Goal: Task Accomplishment & Management: Complete application form

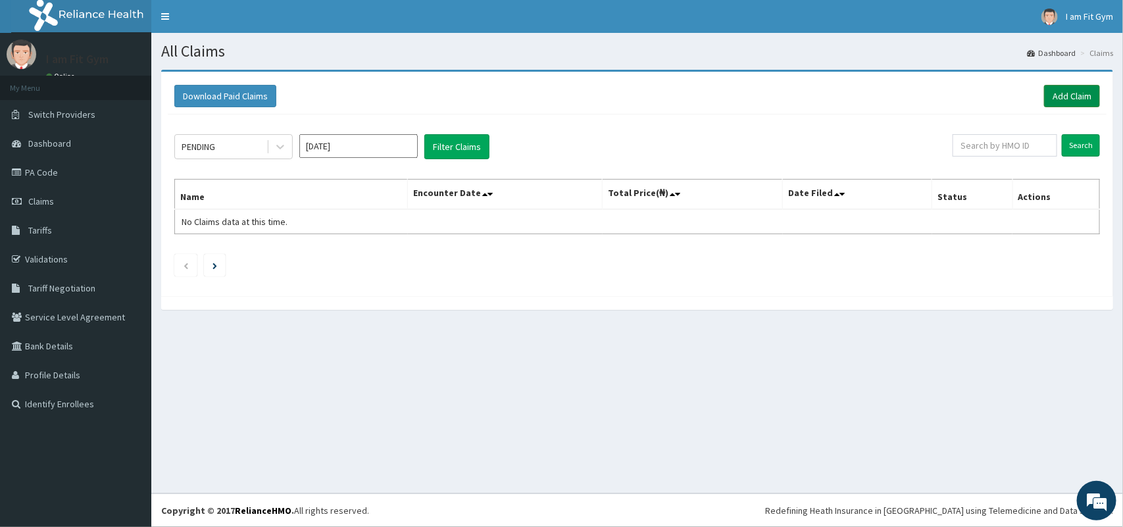
click at [1080, 97] on link "Add Claim" at bounding box center [1072, 96] width 56 height 22
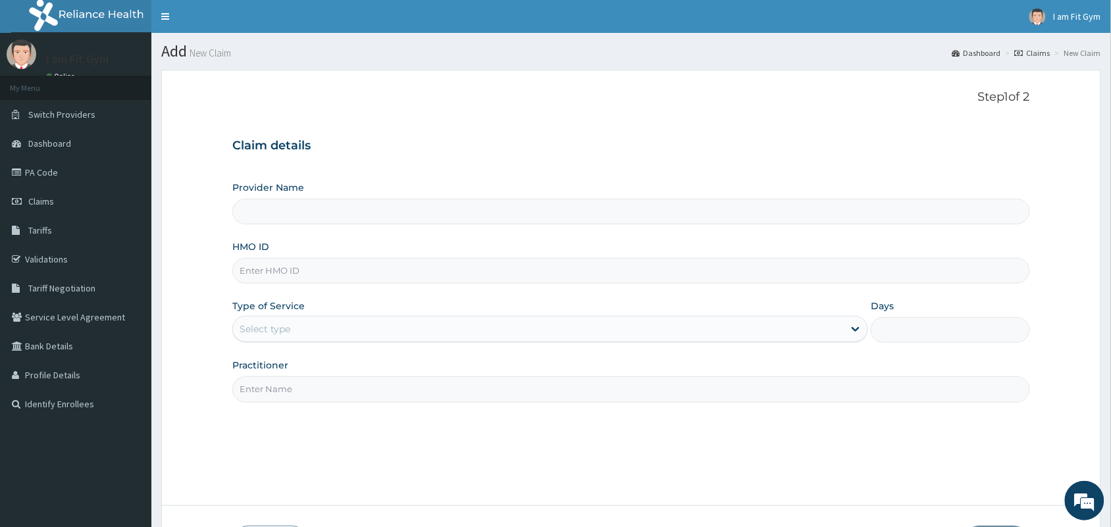
type input "I am fit Gym - Magodo"
type input "1"
click at [547, 280] on input "HMO ID" at bounding box center [631, 271] width 798 height 26
type input "LFB/10013/A"
click at [336, 392] on input "Practitioner" at bounding box center [631, 389] width 798 height 26
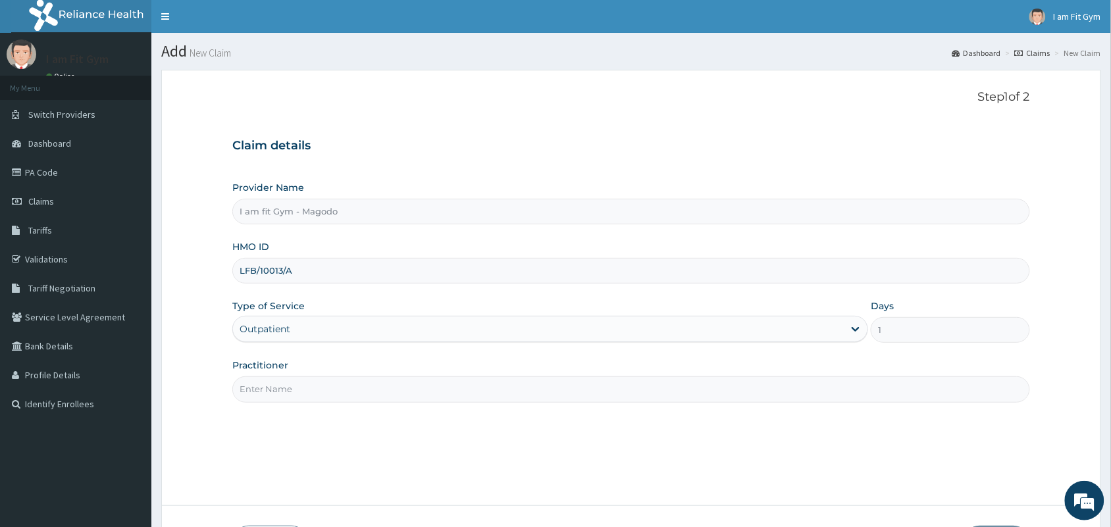
type input "R"
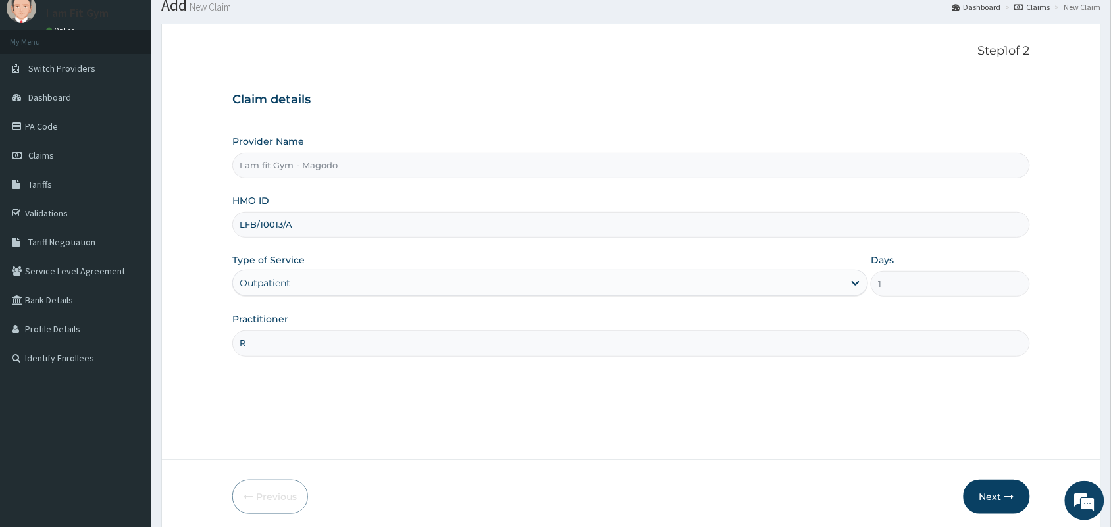
scroll to position [97, 0]
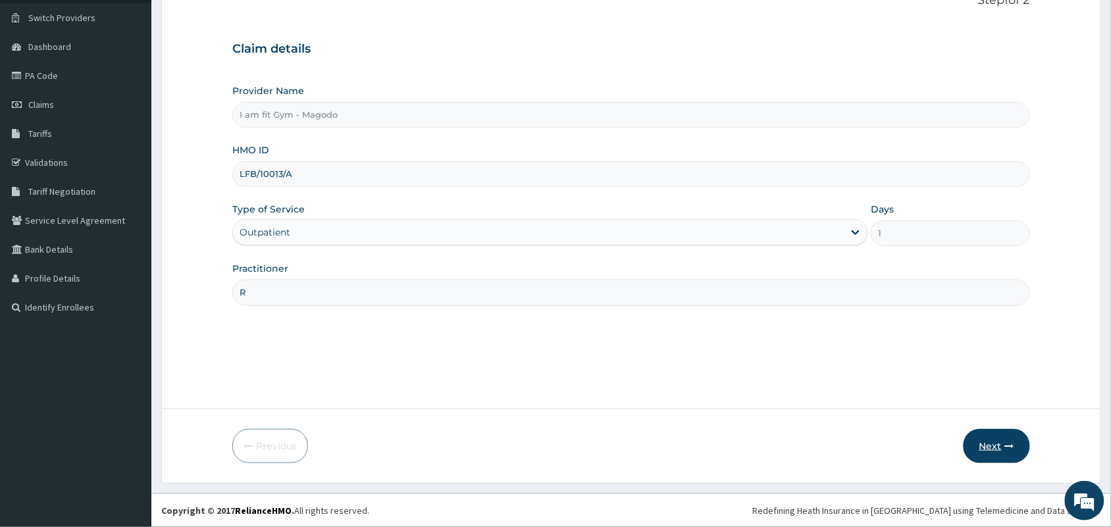
click at [1021, 432] on button "Next" at bounding box center [996, 446] width 66 height 34
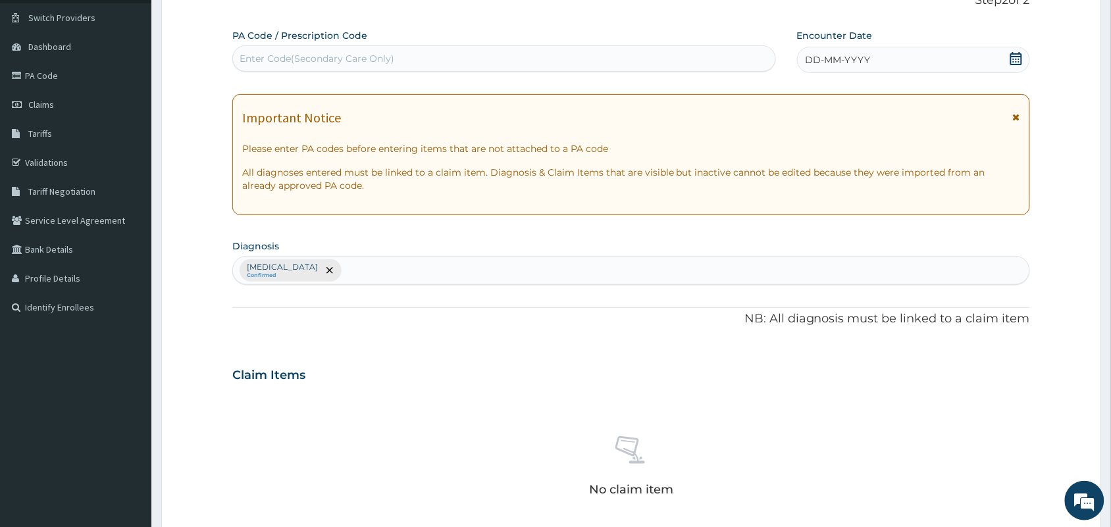
click at [889, 58] on div "DD-MM-YYYY" at bounding box center [913, 60] width 233 height 26
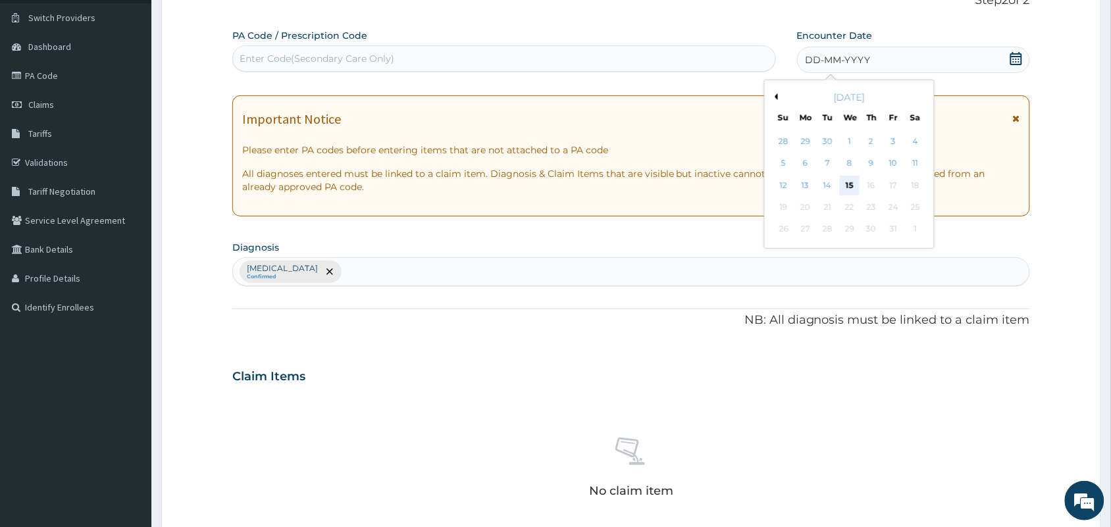
click at [852, 183] on div "15" at bounding box center [850, 186] width 20 height 20
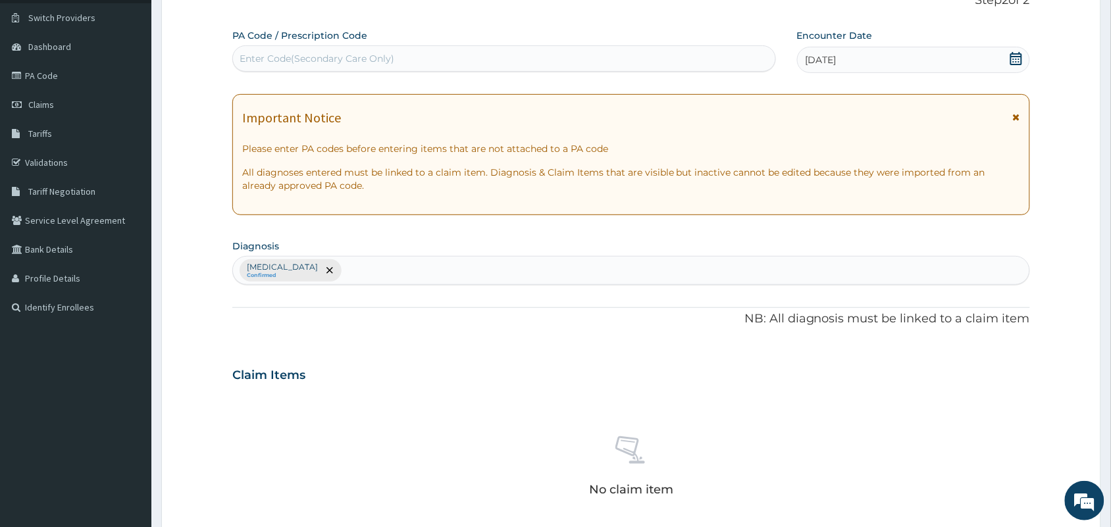
click at [715, 69] on div "Enter Code(Secondary Care Only)" at bounding box center [504, 58] width 542 height 21
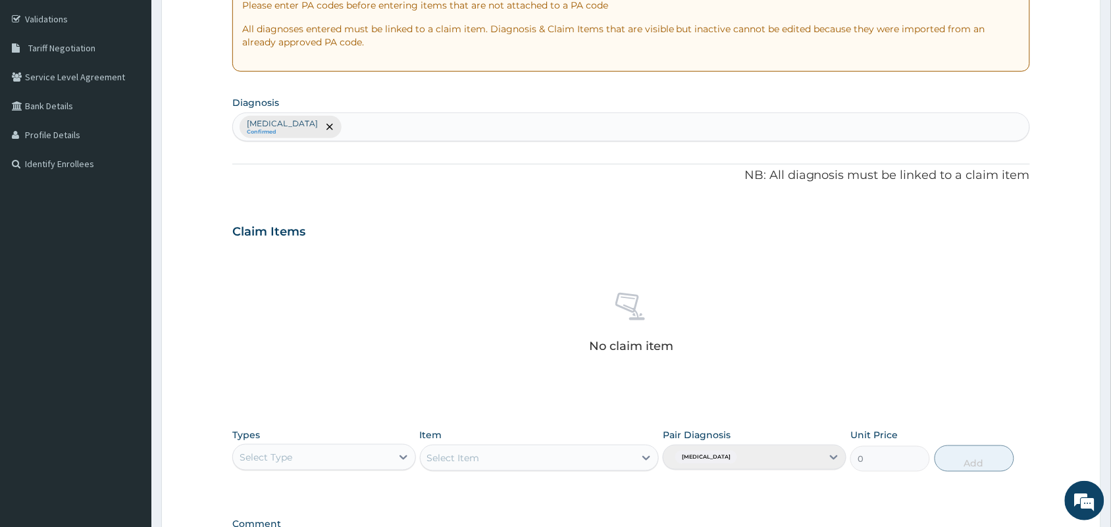
scroll to position [422, 0]
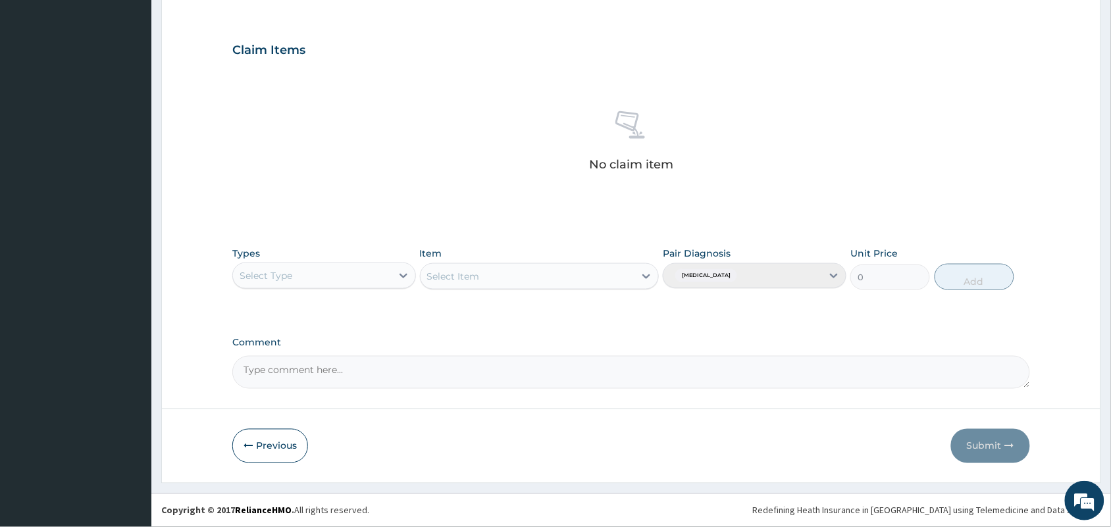
type input "PA/7FB01D"
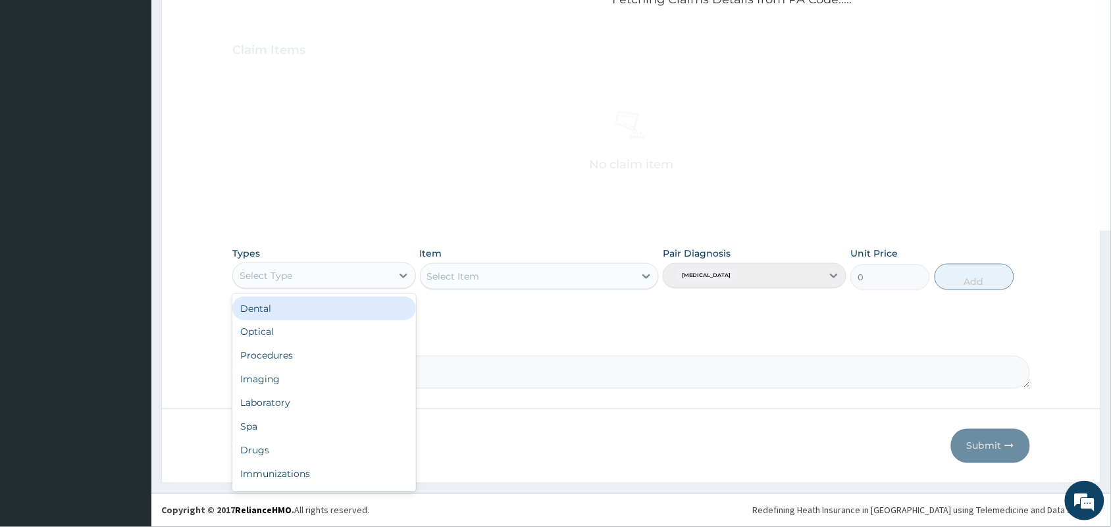
click at [340, 277] on div "Select Type" at bounding box center [312, 275] width 159 height 21
type input "gym"
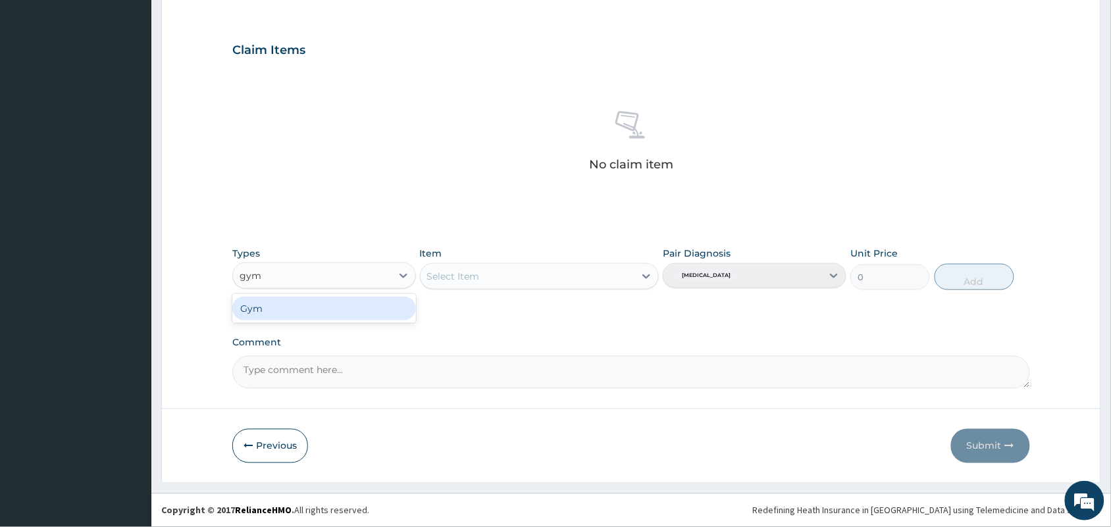
click at [331, 311] on div "Gym" at bounding box center [324, 309] width 184 height 24
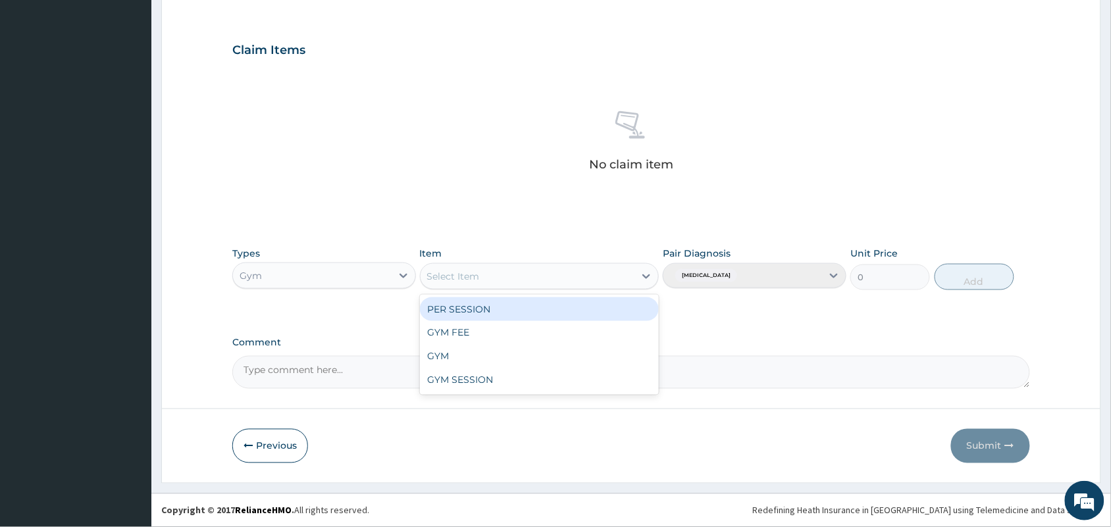
click at [455, 272] on div "Select Item" at bounding box center [453, 276] width 53 height 13
click at [457, 303] on div "PER SESSION" at bounding box center [540, 309] width 240 height 24
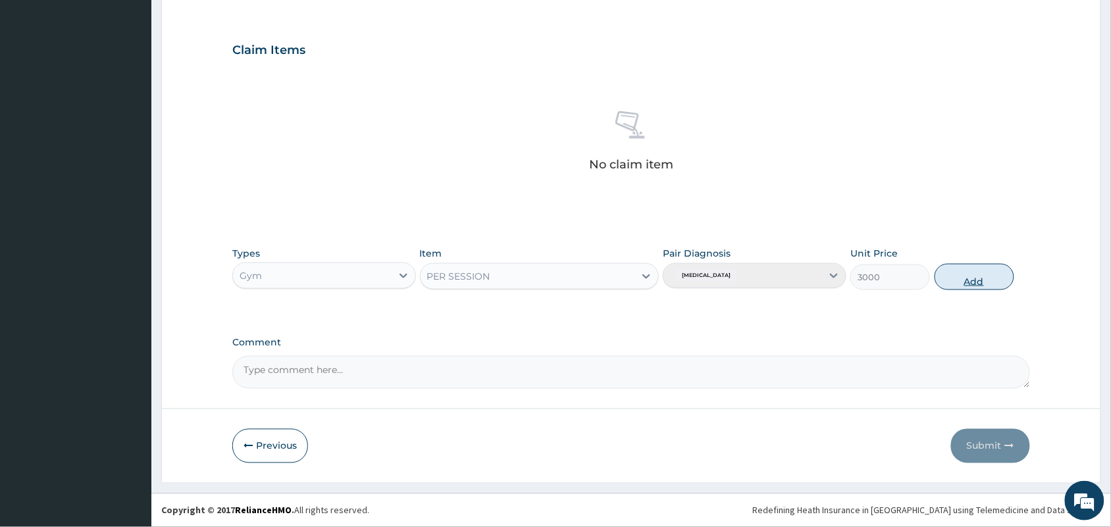
click at [956, 270] on button "Add" at bounding box center [974, 277] width 80 height 26
type input "0"
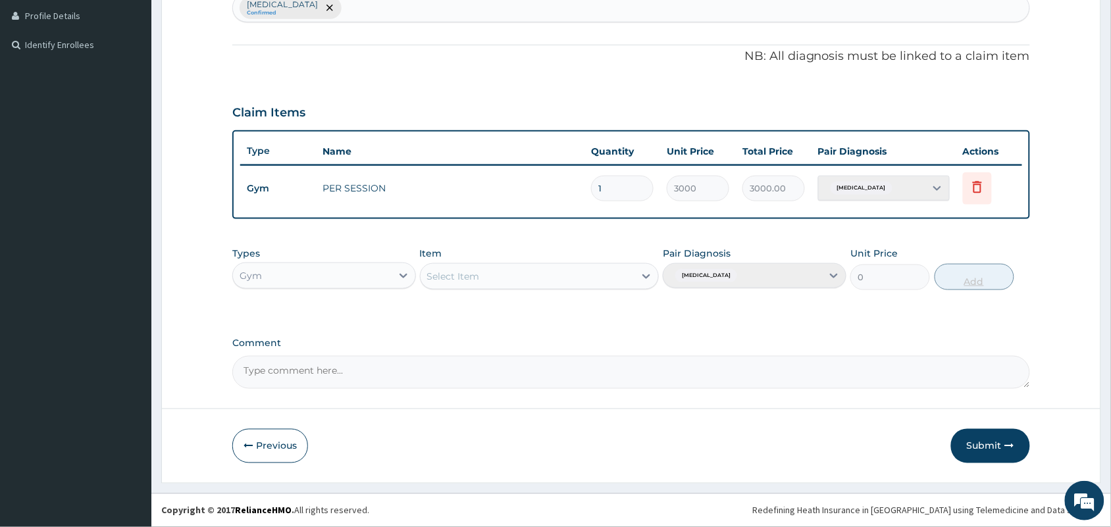
scroll to position [359, 0]
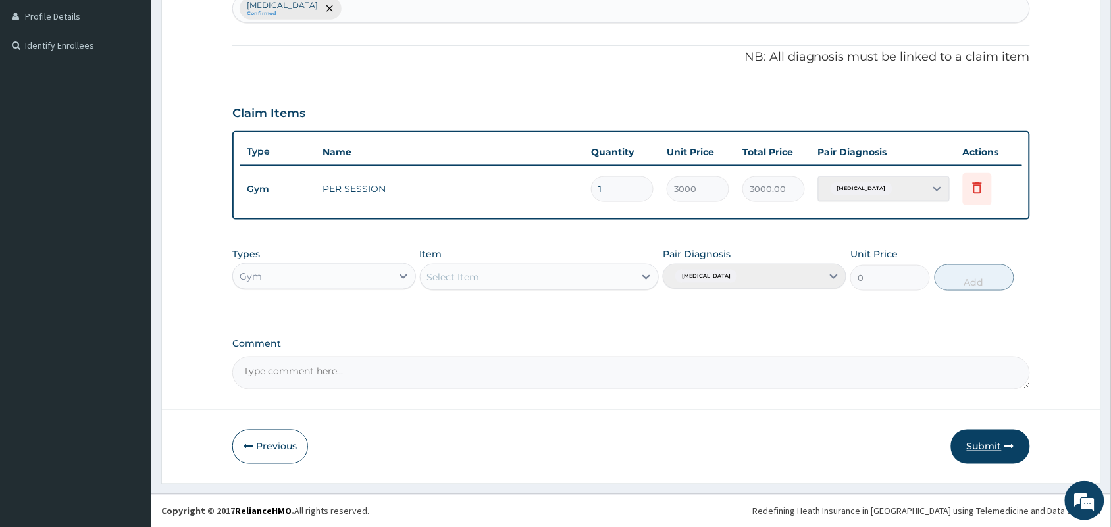
click at [1010, 454] on button "Submit" at bounding box center [990, 447] width 79 height 34
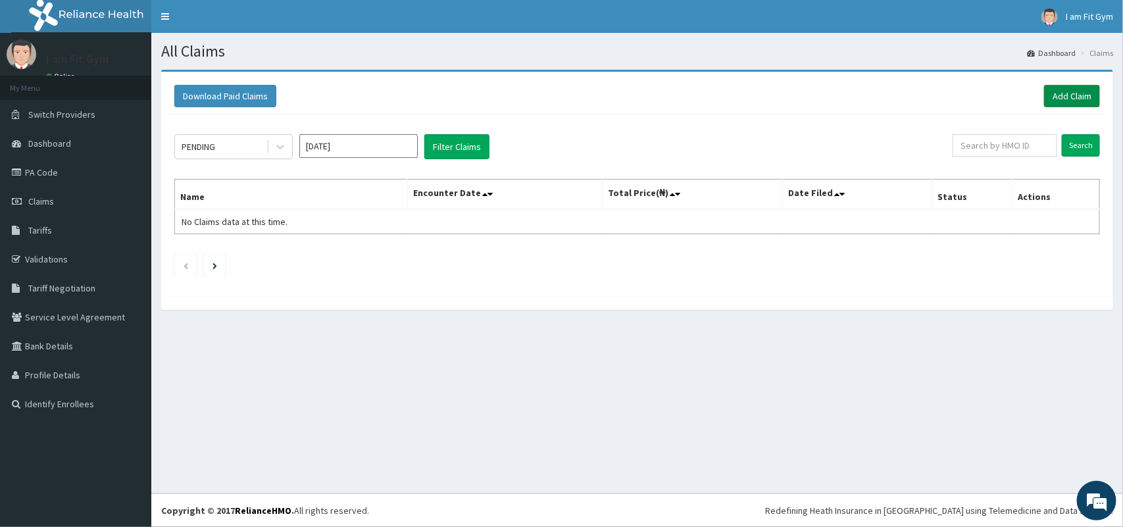
click at [1076, 99] on link "Add Claim" at bounding box center [1072, 96] width 56 height 22
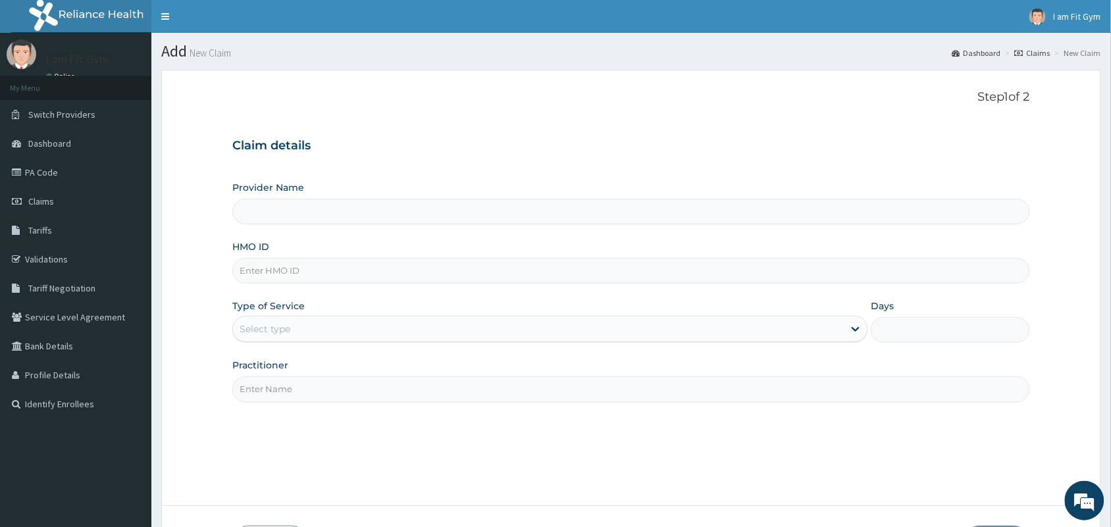
type input "I am fit Gym - Magodo"
type input "1"
click at [736, 270] on input "HMO ID" at bounding box center [631, 271] width 798 height 26
type input "l"
type input "LFB/10004/A"
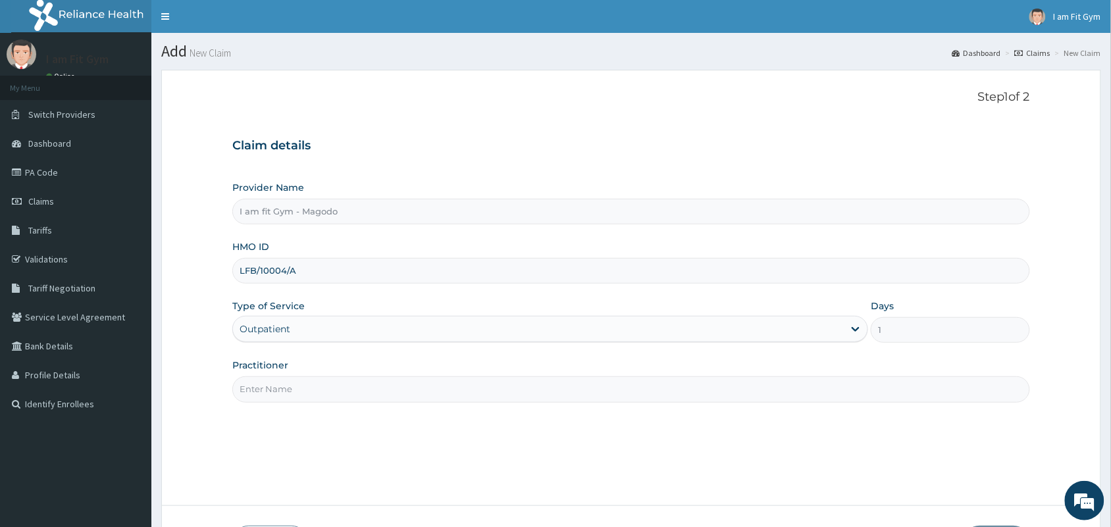
click at [538, 395] on input "Practitioner" at bounding box center [631, 389] width 798 height 26
type input "R"
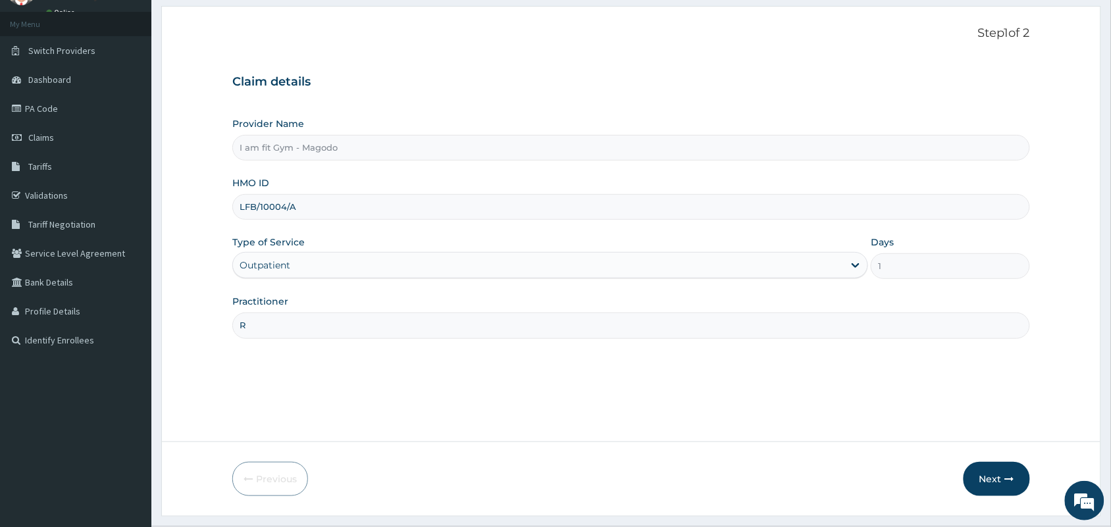
scroll to position [97, 0]
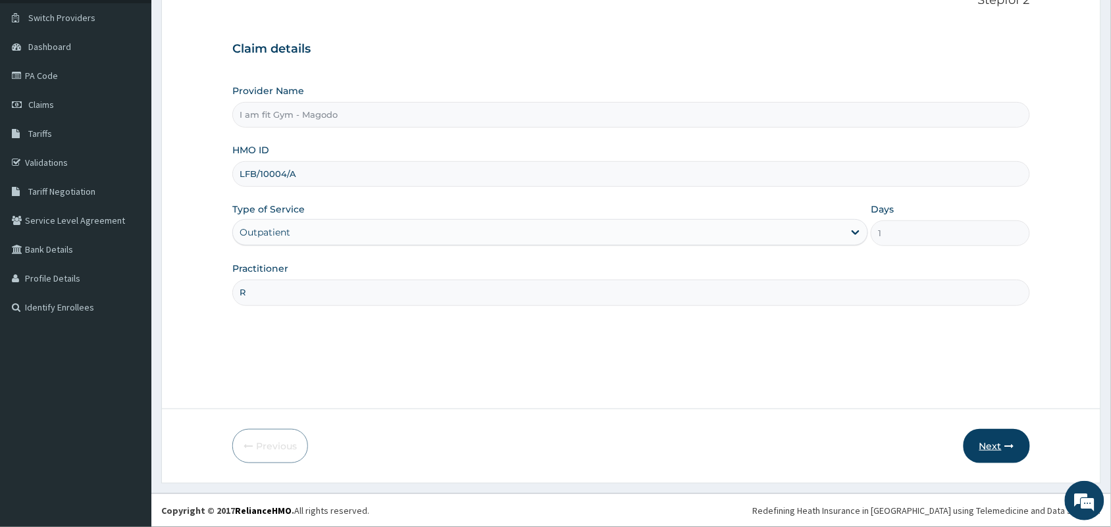
click at [985, 435] on button "Next" at bounding box center [996, 446] width 66 height 34
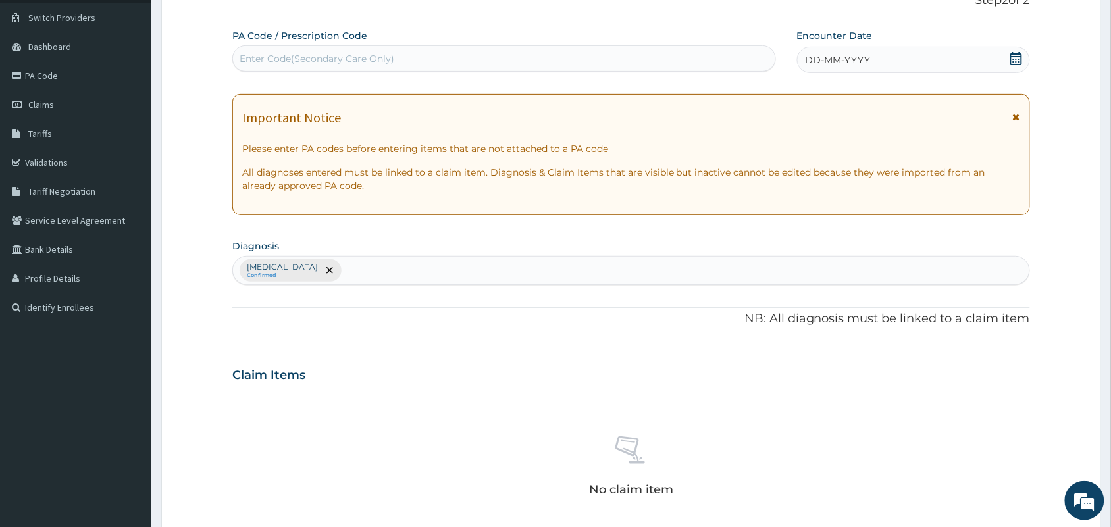
click at [954, 47] on div "DD-MM-YYYY" at bounding box center [913, 60] width 233 height 26
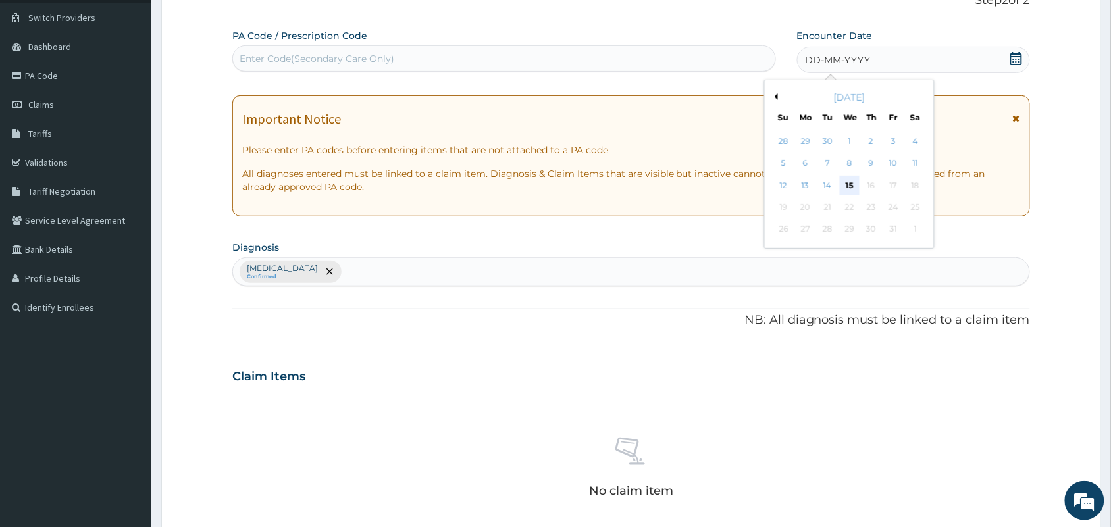
click at [851, 178] on div "15" at bounding box center [850, 186] width 20 height 20
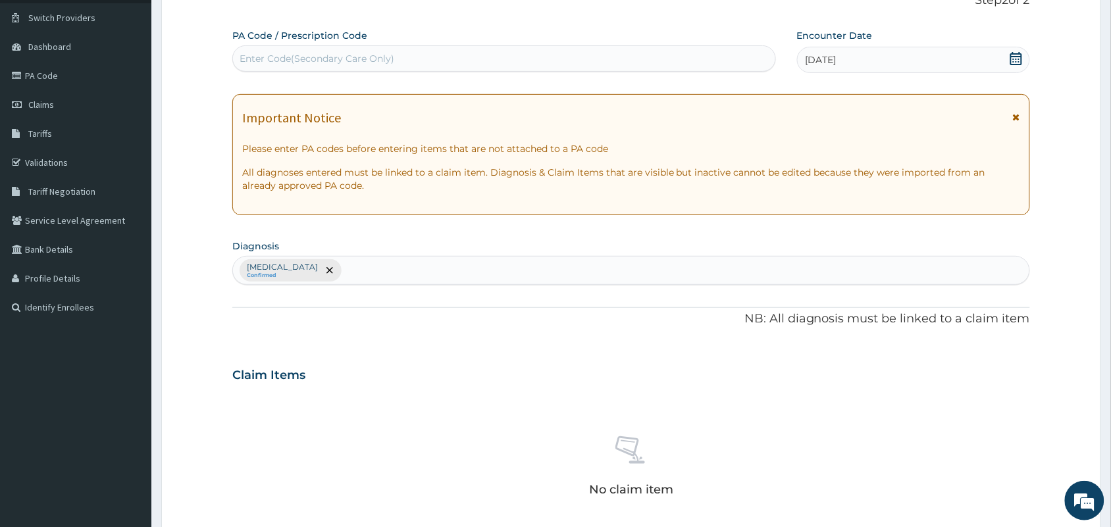
click at [761, 57] on div "Enter Code(Secondary Care Only)" at bounding box center [504, 58] width 542 height 21
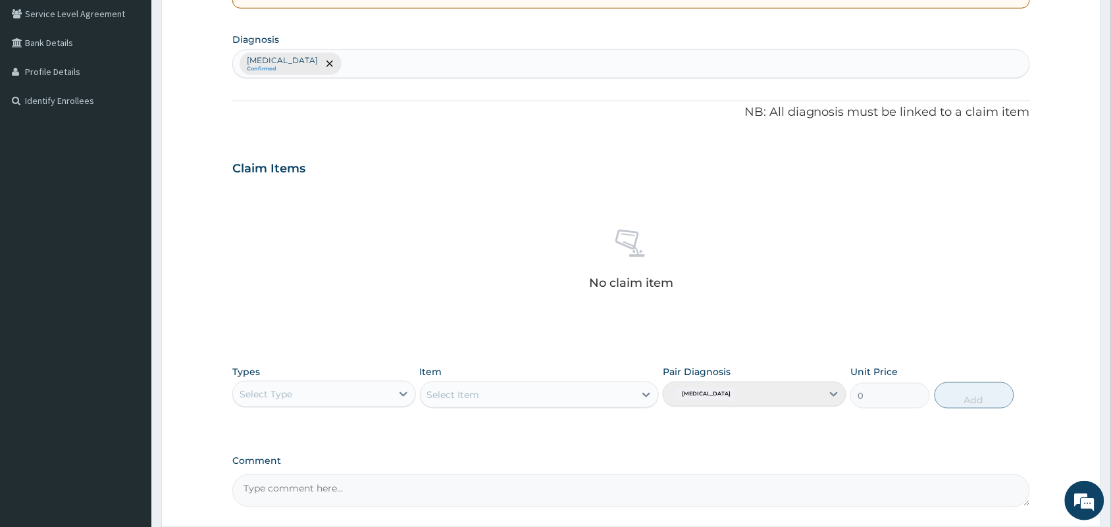
scroll to position [422, 0]
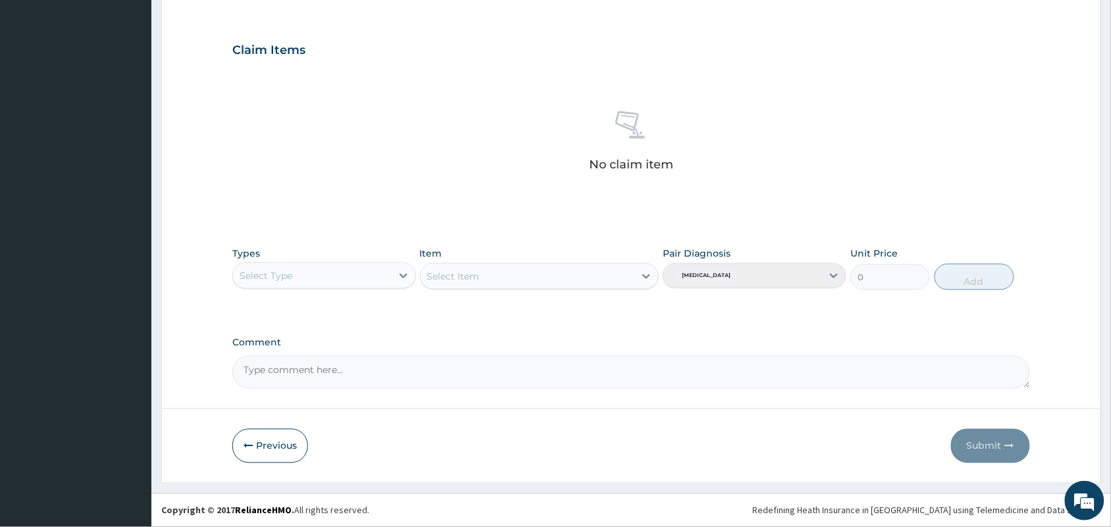
type input "PA/CAAE54"
click at [377, 275] on div "Select Type" at bounding box center [312, 275] width 159 height 21
type input "GYM"
click at [330, 307] on div "Gym" at bounding box center [324, 309] width 184 height 24
click at [471, 267] on div "Select Item" at bounding box center [527, 276] width 215 height 21
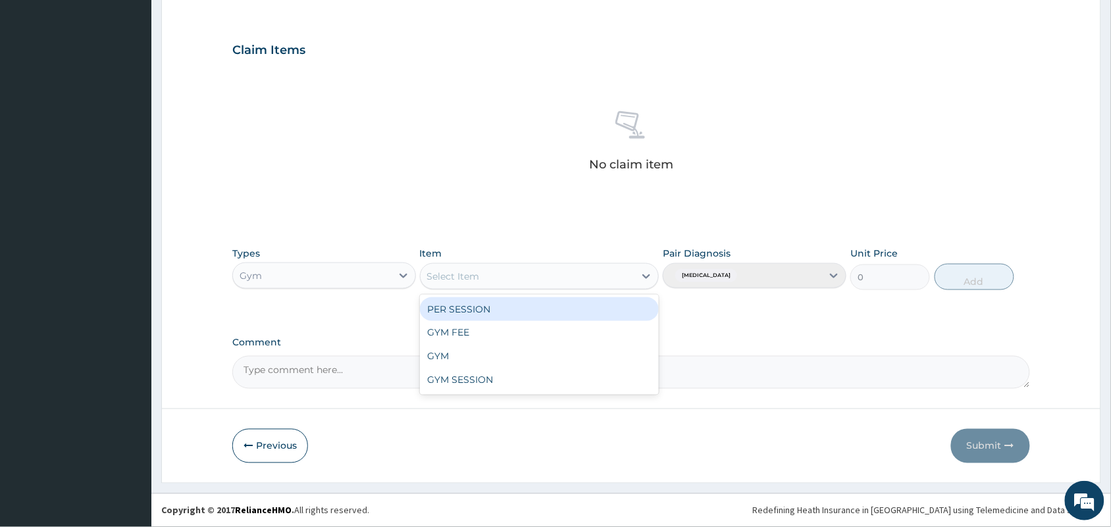
click at [455, 314] on div "PER SESSION" at bounding box center [540, 309] width 240 height 24
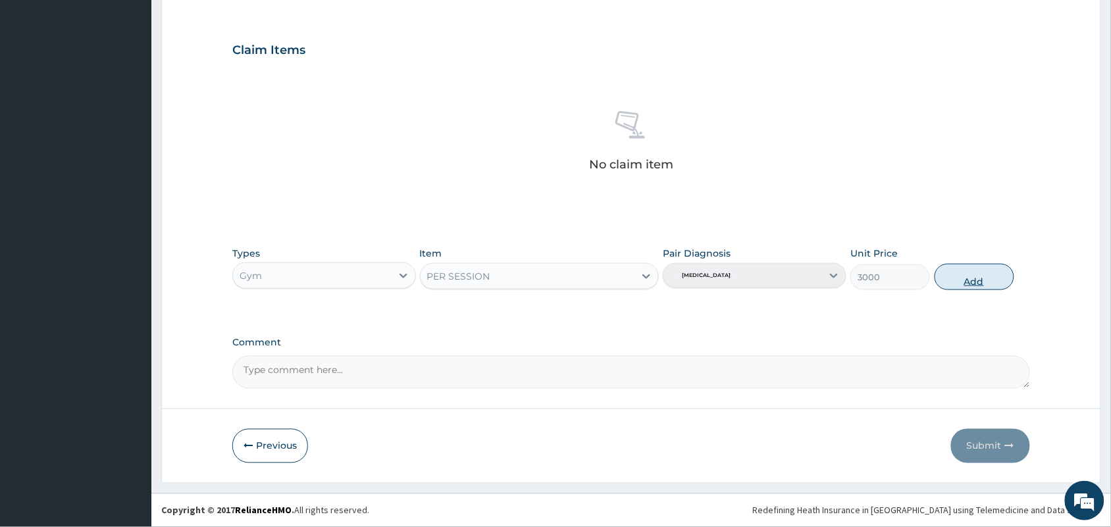
click at [955, 274] on button "Add" at bounding box center [974, 277] width 80 height 26
type input "0"
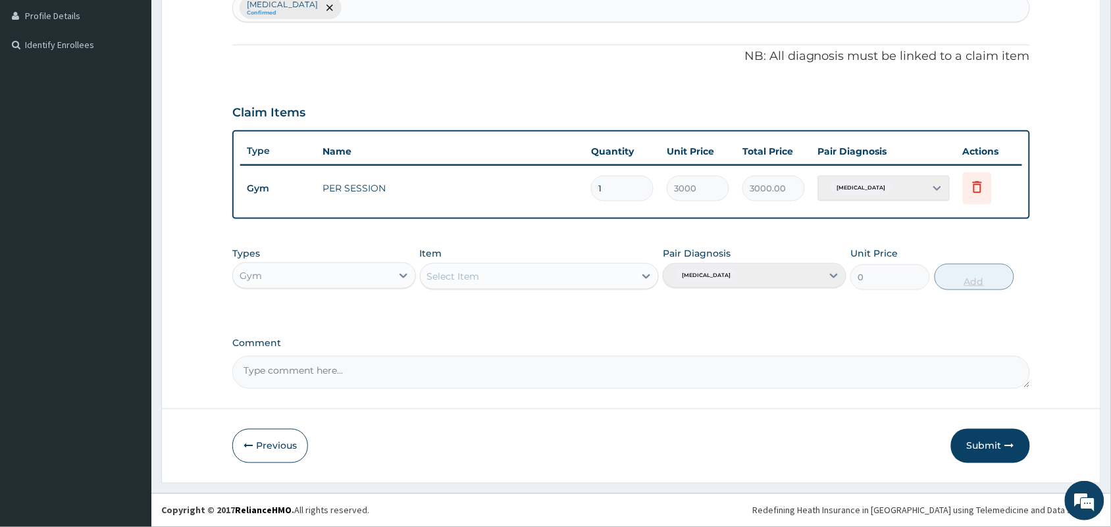
scroll to position [359, 0]
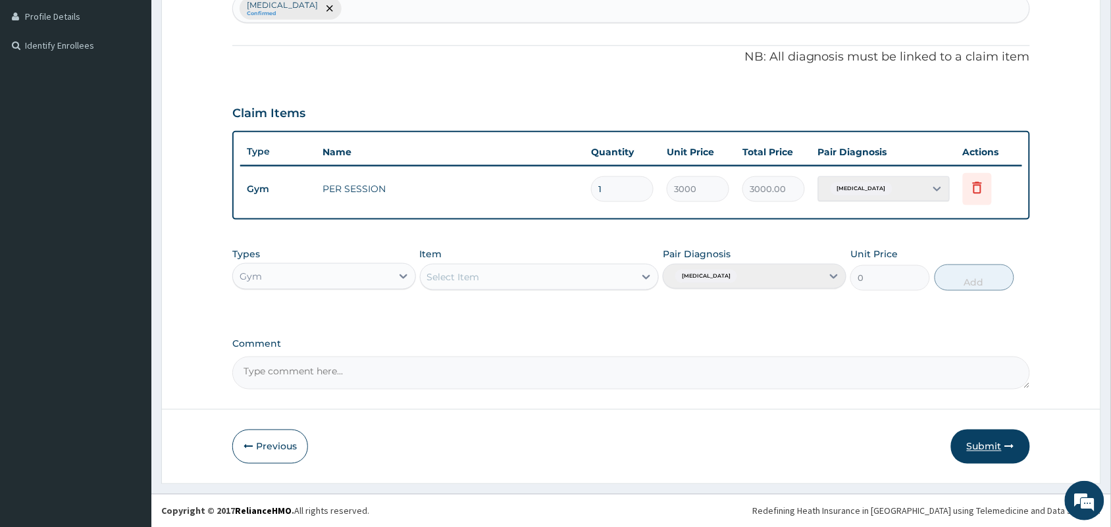
click at [982, 438] on button "Submit" at bounding box center [990, 447] width 79 height 34
